Goal: Find specific page/section: Find specific page/section

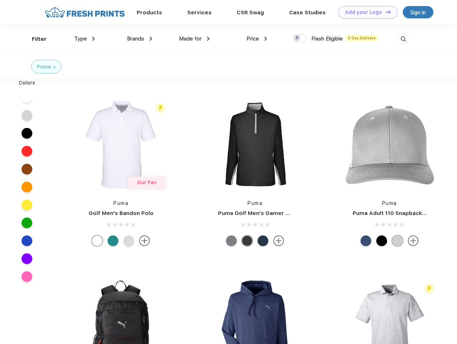
scroll to position [0, 0]
click at [365, 12] on link "Add your Logo Design Tool" at bounding box center [367, 12] width 59 height 13
click at [0, 0] on div "Design Tool" at bounding box center [0, 0] width 0 height 0
click at [385, 12] on link "Add your Logo Design Tool" at bounding box center [367, 12] width 59 height 13
click at [34, 39] on div "Filter" at bounding box center [39, 39] width 15 height 8
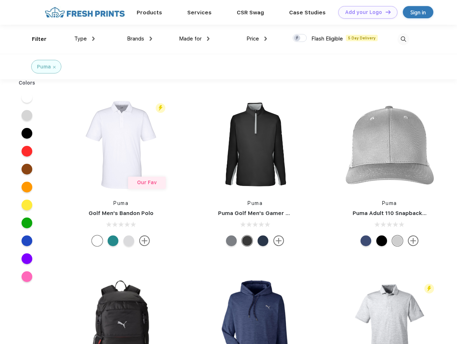
click at [85, 39] on span "Type" at bounding box center [80, 39] width 13 height 6
click at [140, 39] on span "Brands" at bounding box center [135, 39] width 17 height 6
click at [194, 39] on span "Made for" at bounding box center [190, 39] width 23 height 6
click at [257, 39] on span "Price" at bounding box center [253, 39] width 13 height 6
click at [300, 38] on div at bounding box center [300, 38] width 14 height 8
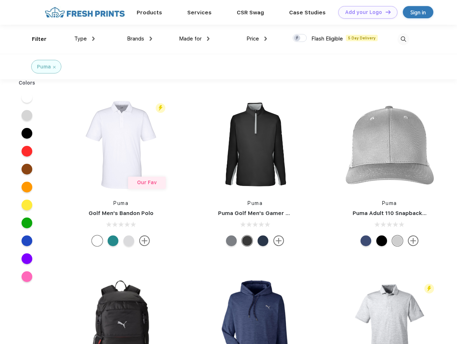
click at [297, 38] on input "checkbox" at bounding box center [295, 36] width 5 height 5
click at [403, 39] on img at bounding box center [404, 39] width 12 height 12
